Goal: Information Seeking & Learning: Learn about a topic

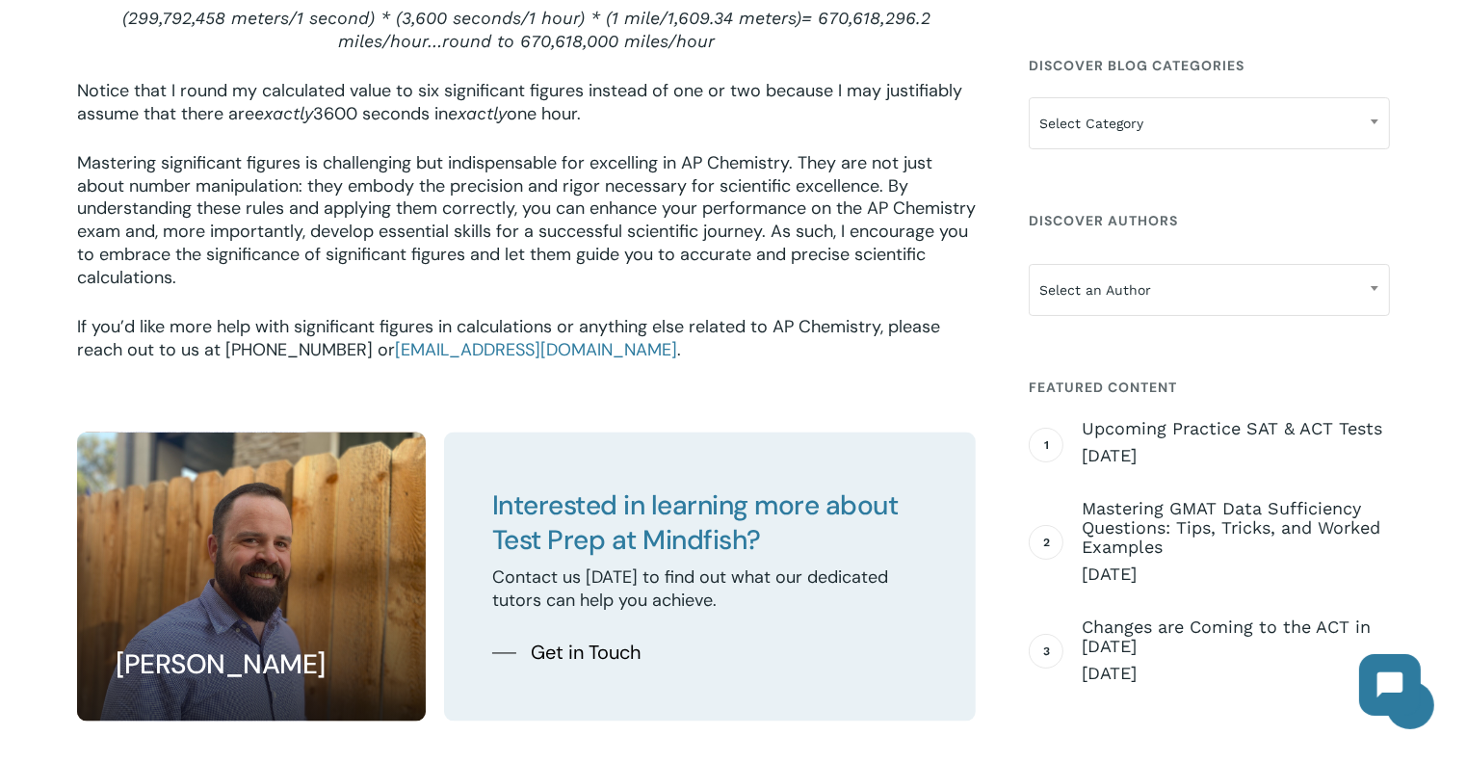
scroll to position [3472, 0]
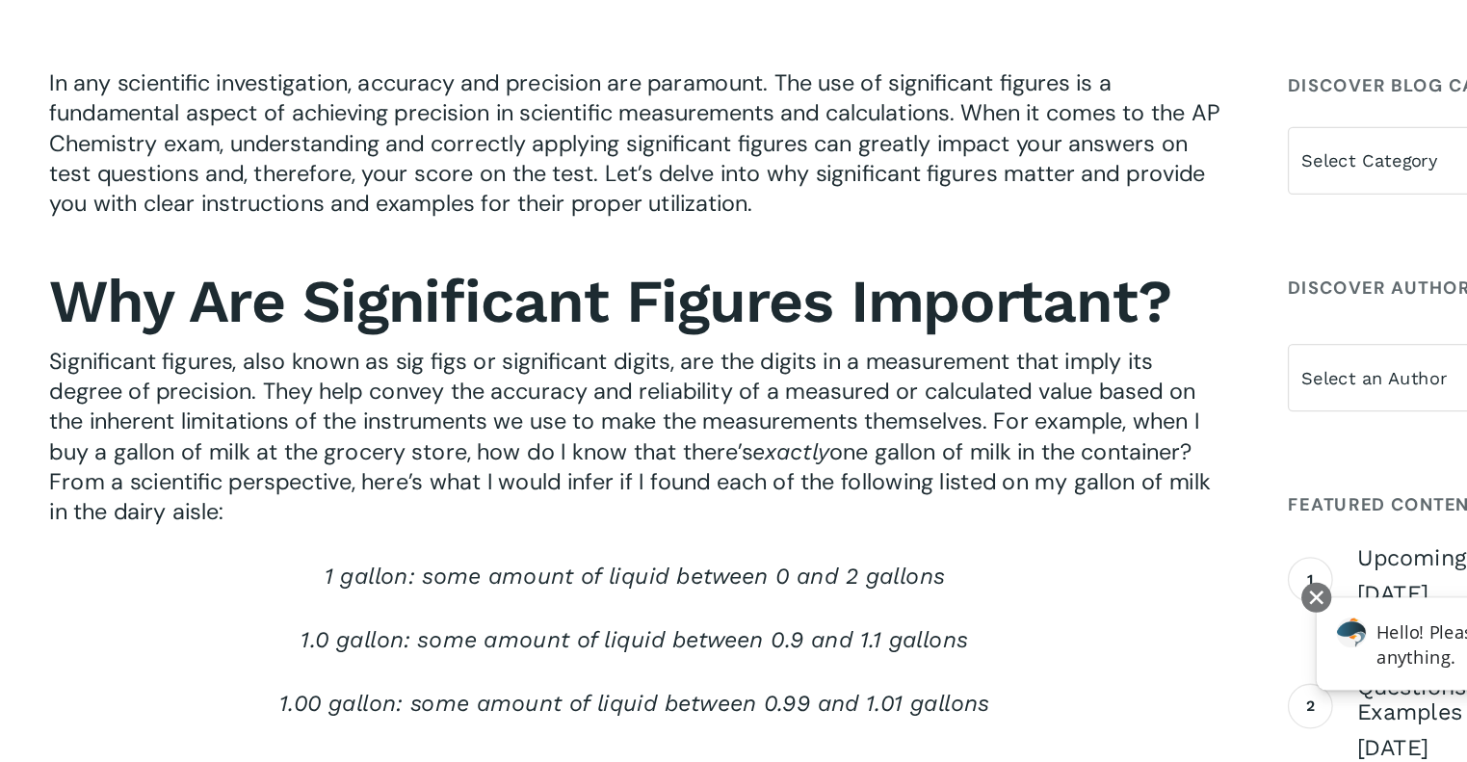
scroll to position [424, 0]
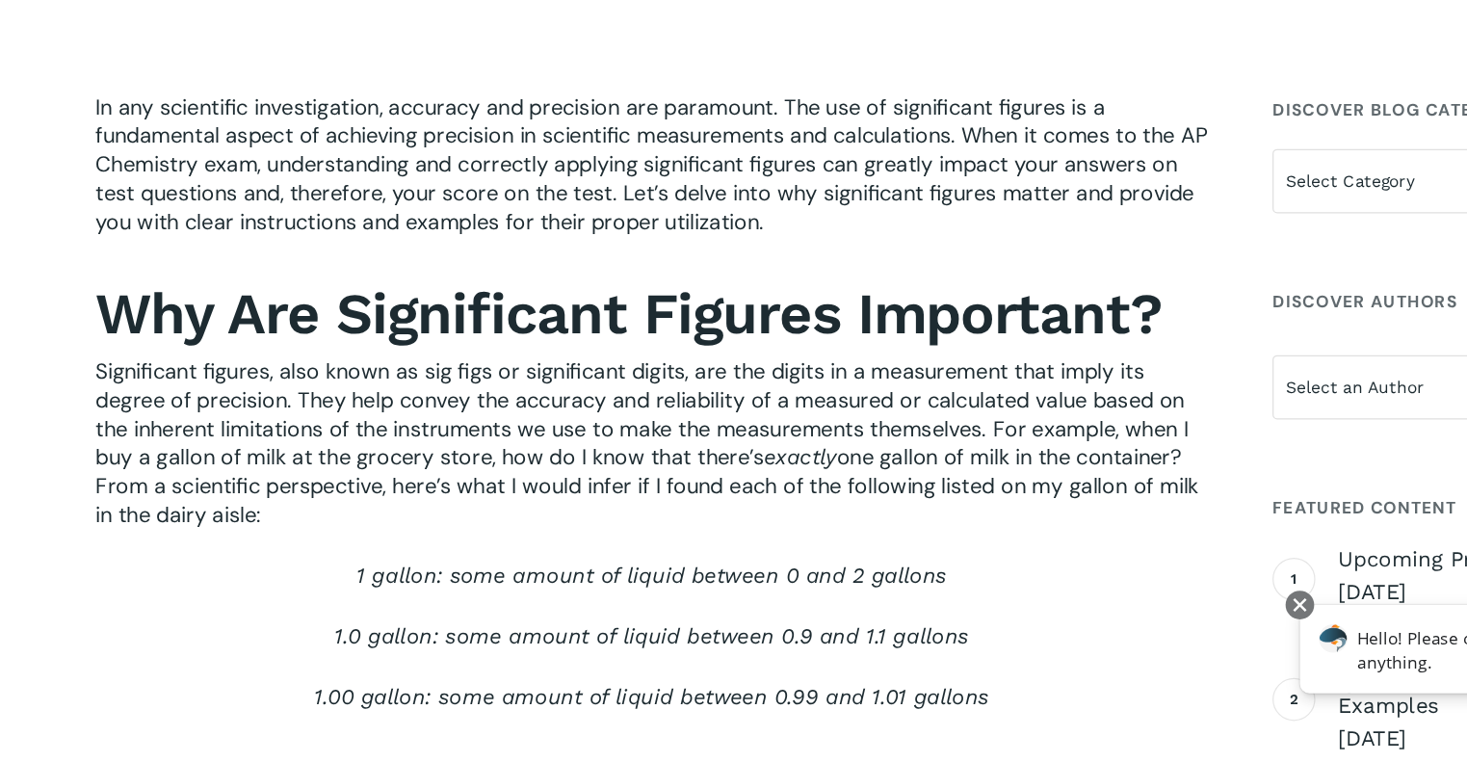
click at [488, 698] on p "1.0 gallon: some amount of liquid between 0.9 and 1.1 gallons" at bounding box center [526, 672] width 899 height 49
click at [256, 605] on p "1 gallon: some amount of liquid between 0 and 2 gallons" at bounding box center [526, 623] width 899 height 49
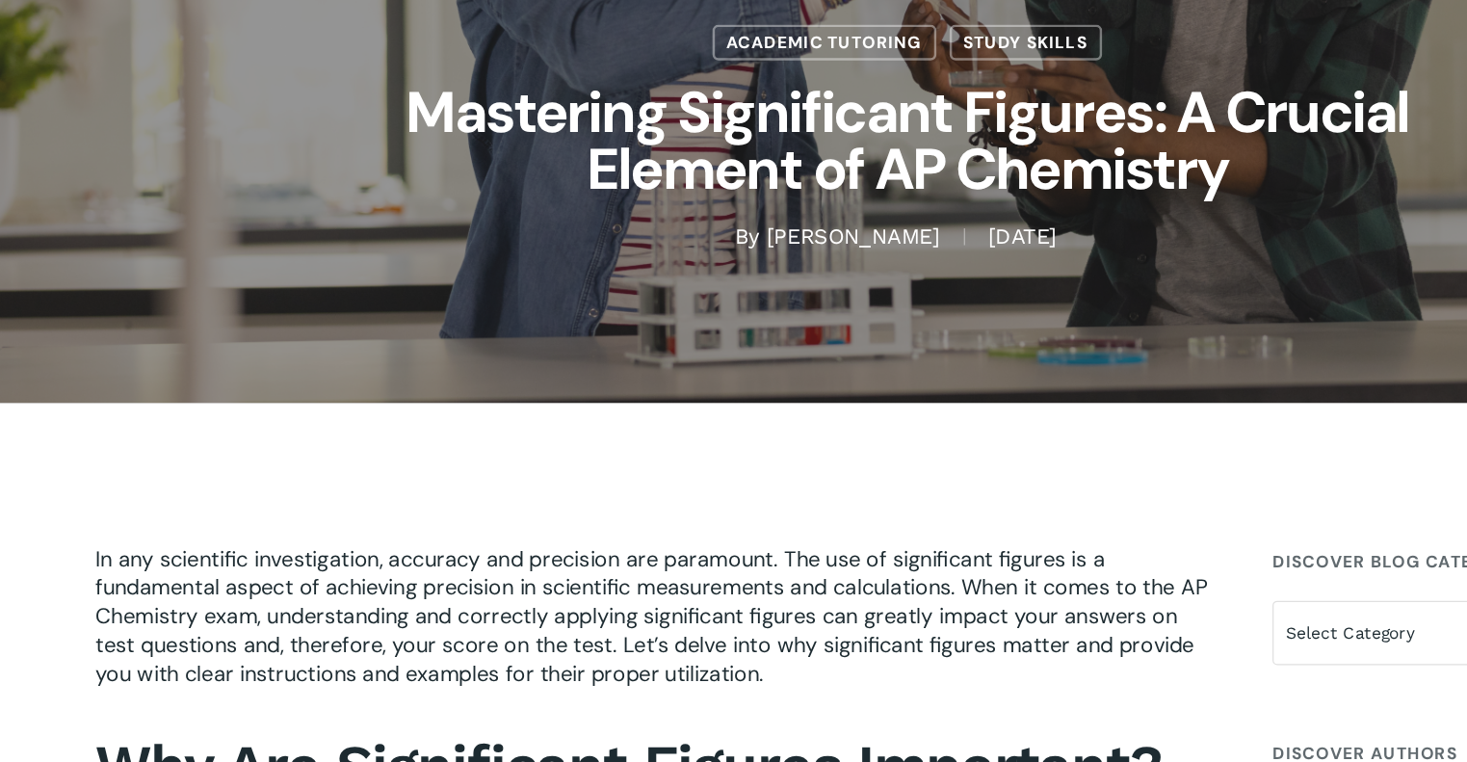
scroll to position [0, 0]
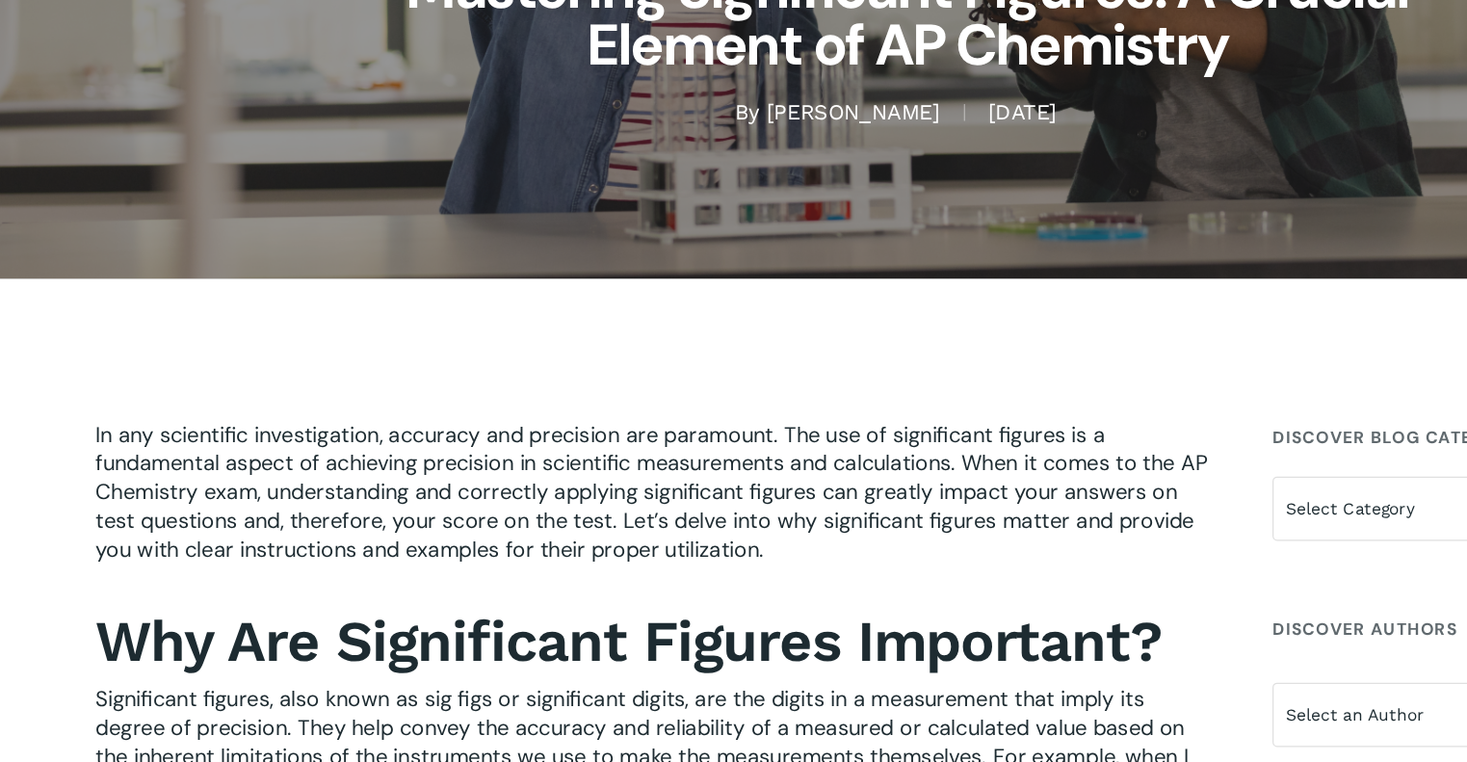
click at [674, 455] on span "In any scientific investigation, accuracy and precision are paramount. The use …" at bounding box center [526, 398] width 899 height 116
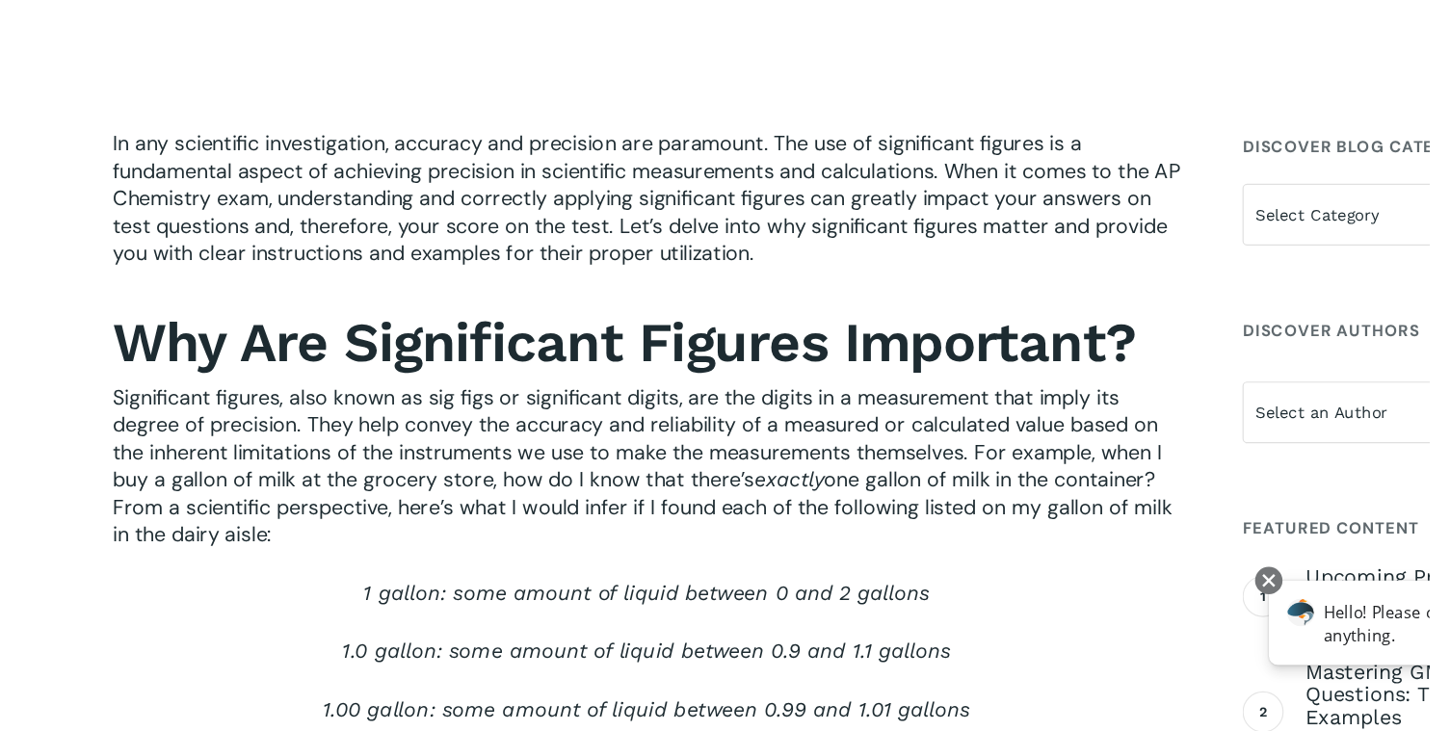
scroll to position [395, 0]
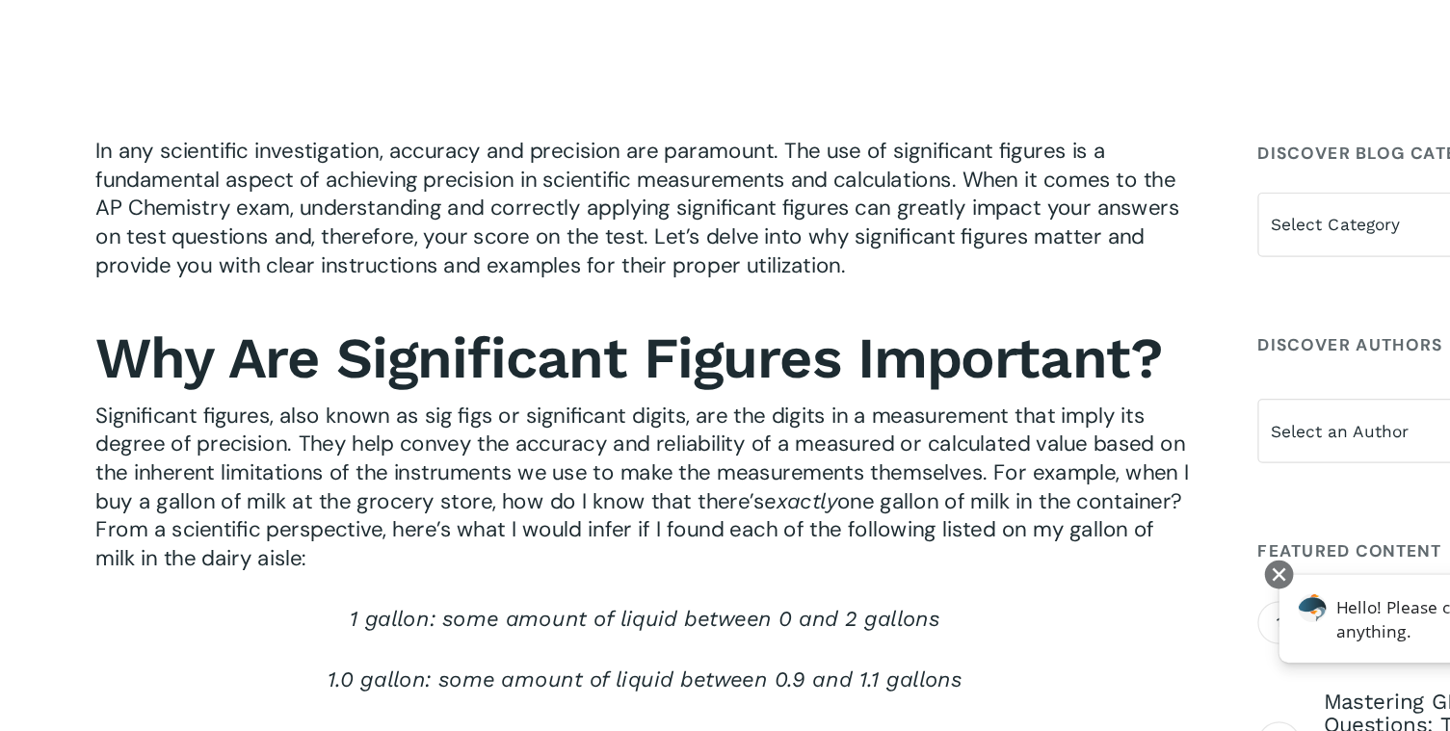
click at [246, 677] on p "1.0 gallon: some amount of liquid between 0.9 and 1.1 gallons" at bounding box center [520, 701] width 887 height 49
